Goal: Task Accomplishment & Management: Use online tool/utility

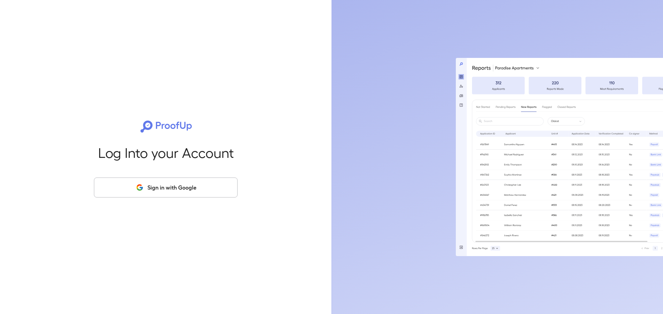
click at [177, 179] on button "Sign in with Google" at bounding box center [166, 188] width 144 height 20
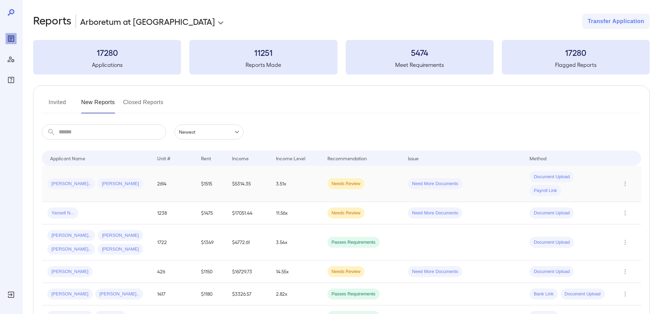
click at [136, 191] on td "[PERSON_NAME].. [PERSON_NAME]" at bounding box center [97, 184] width 110 height 36
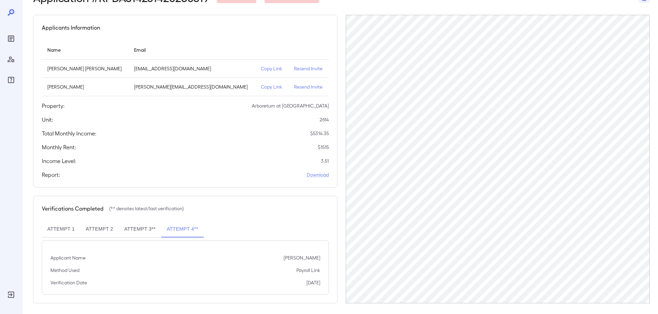
scroll to position [50, 0]
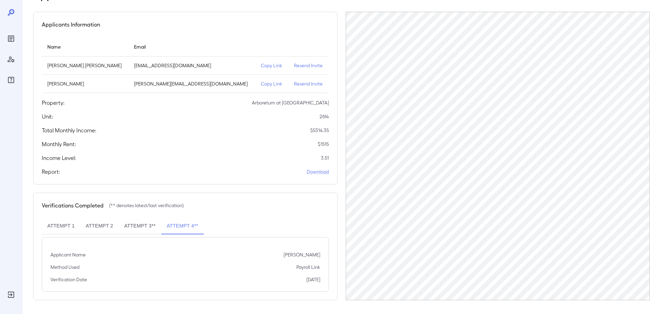
click at [176, 22] on div "Applicants Information" at bounding box center [185, 24] width 287 height 8
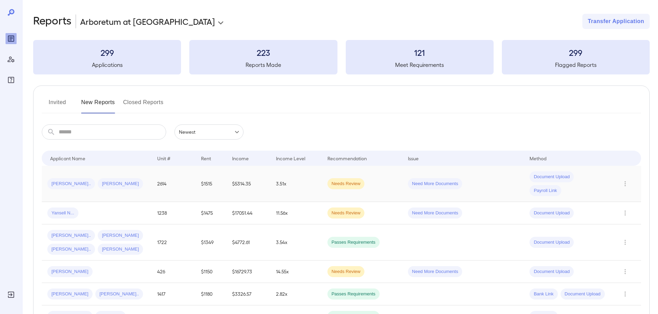
click at [67, 183] on span "[PERSON_NAME].." at bounding box center [71, 184] width 48 height 7
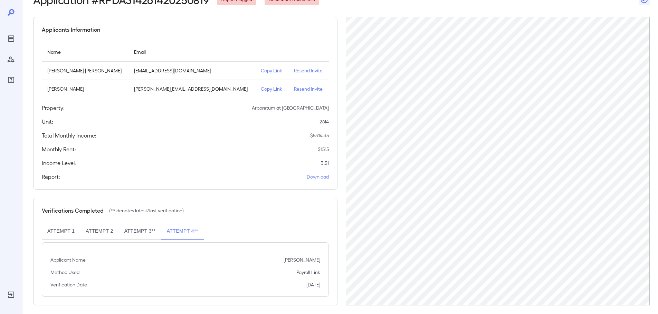
scroll to position [50, 0]
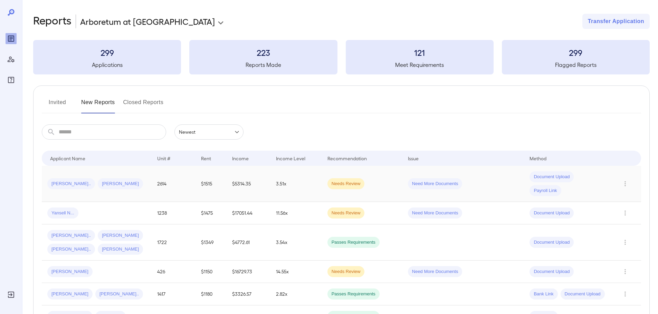
click at [325, 188] on td "Needs Review" at bounding box center [362, 184] width 80 height 36
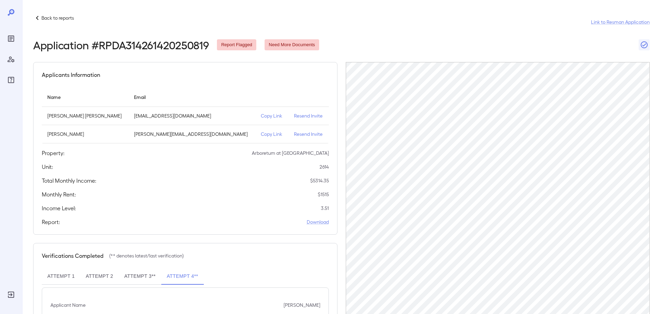
click at [154, 278] on button "Attempt 3**" at bounding box center [140, 277] width 42 height 17
click at [370, 21] on div "Back to reports Link to Resman Application" at bounding box center [341, 22] width 616 height 17
